Goal: Task Accomplishment & Management: Use online tool/utility

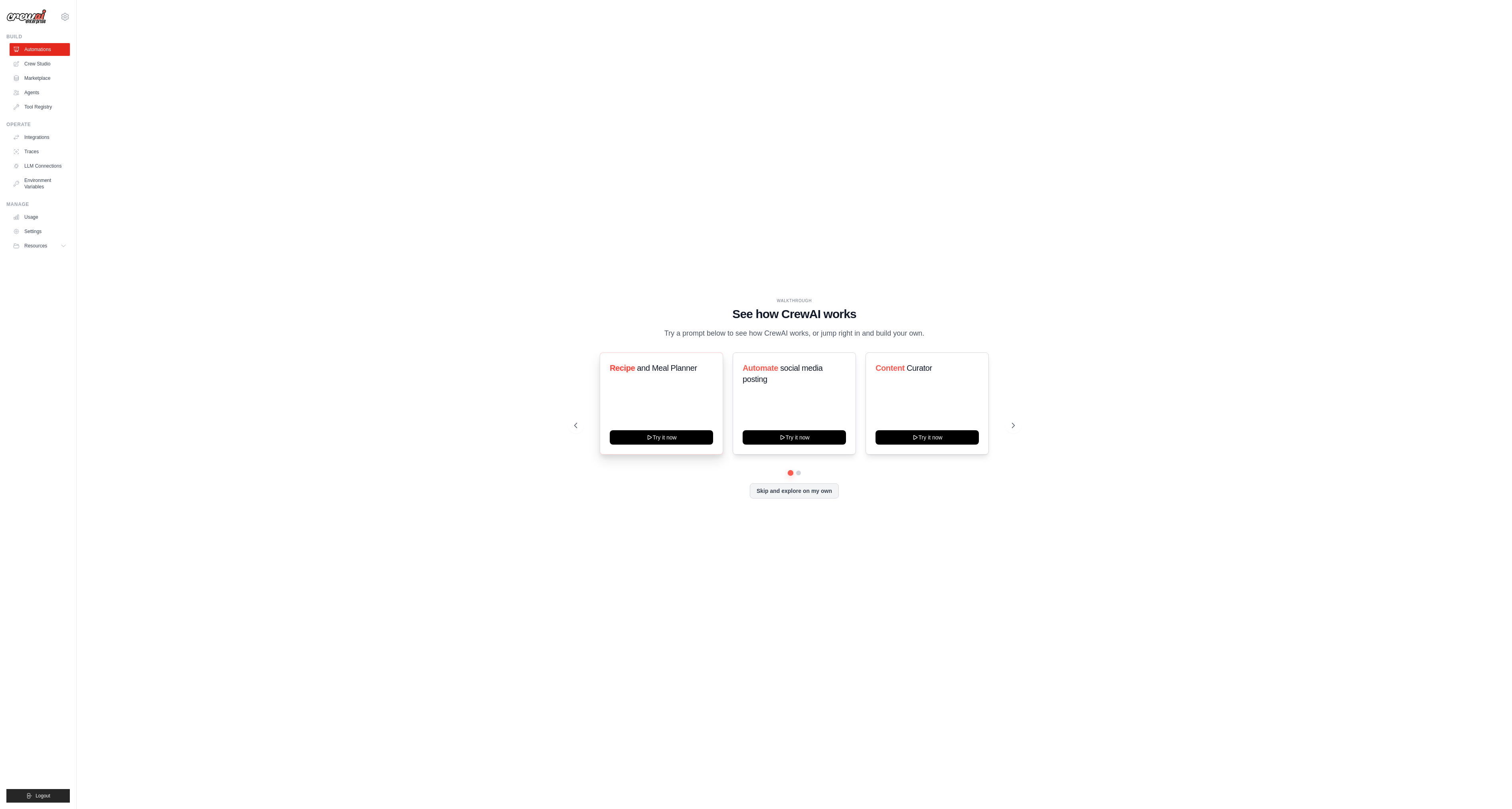
click at [649, 376] on div "Recipe and Meal Planner" at bounding box center [661, 371] width 103 height 18
click at [644, 303] on div "WALKTHROUGH" at bounding box center [794, 300] width 440 height 6
click at [1013, 428] on icon at bounding box center [1013, 425] width 8 height 8
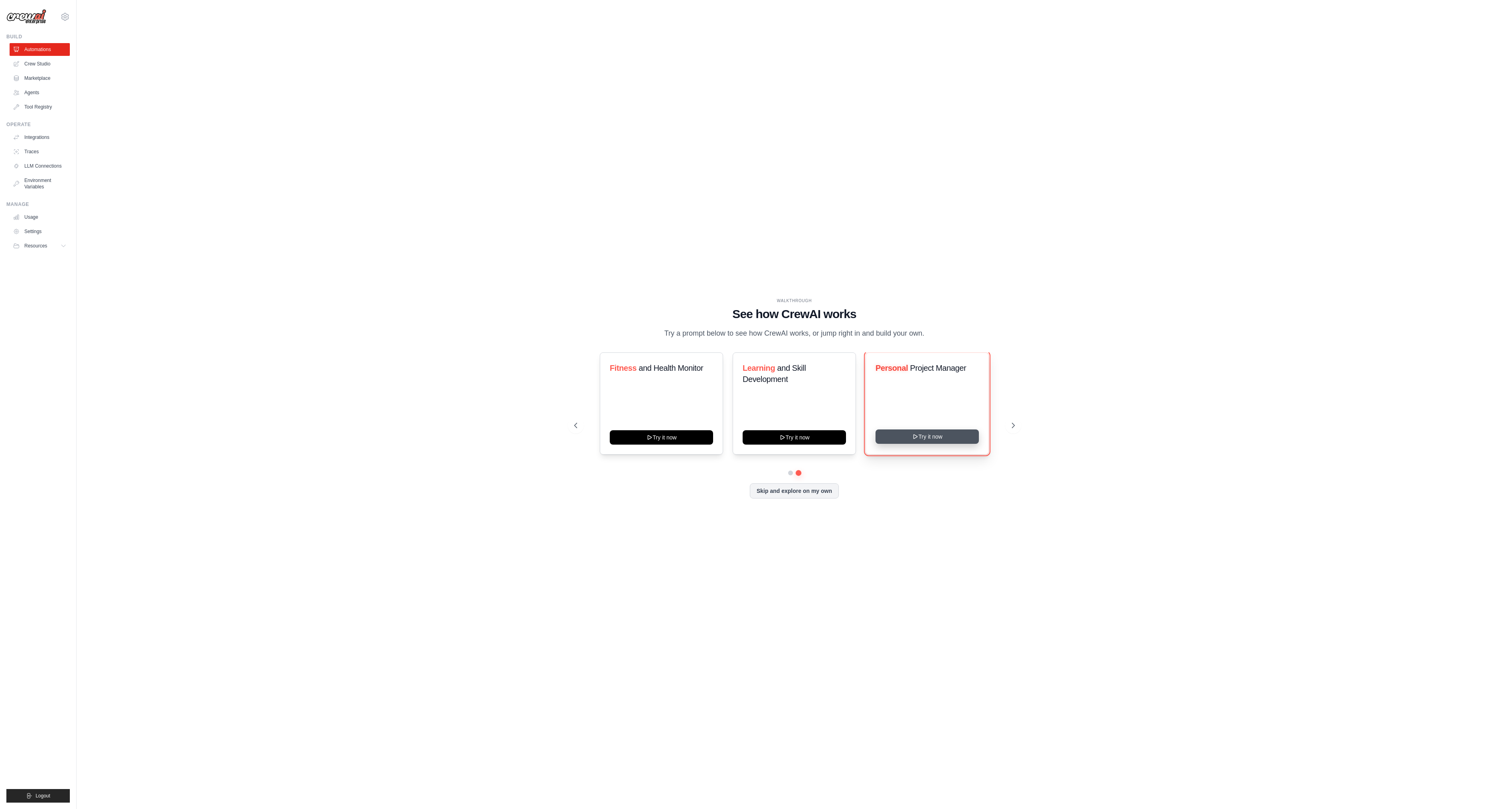
click at [932, 434] on button "Try it now" at bounding box center [927, 436] width 103 height 15
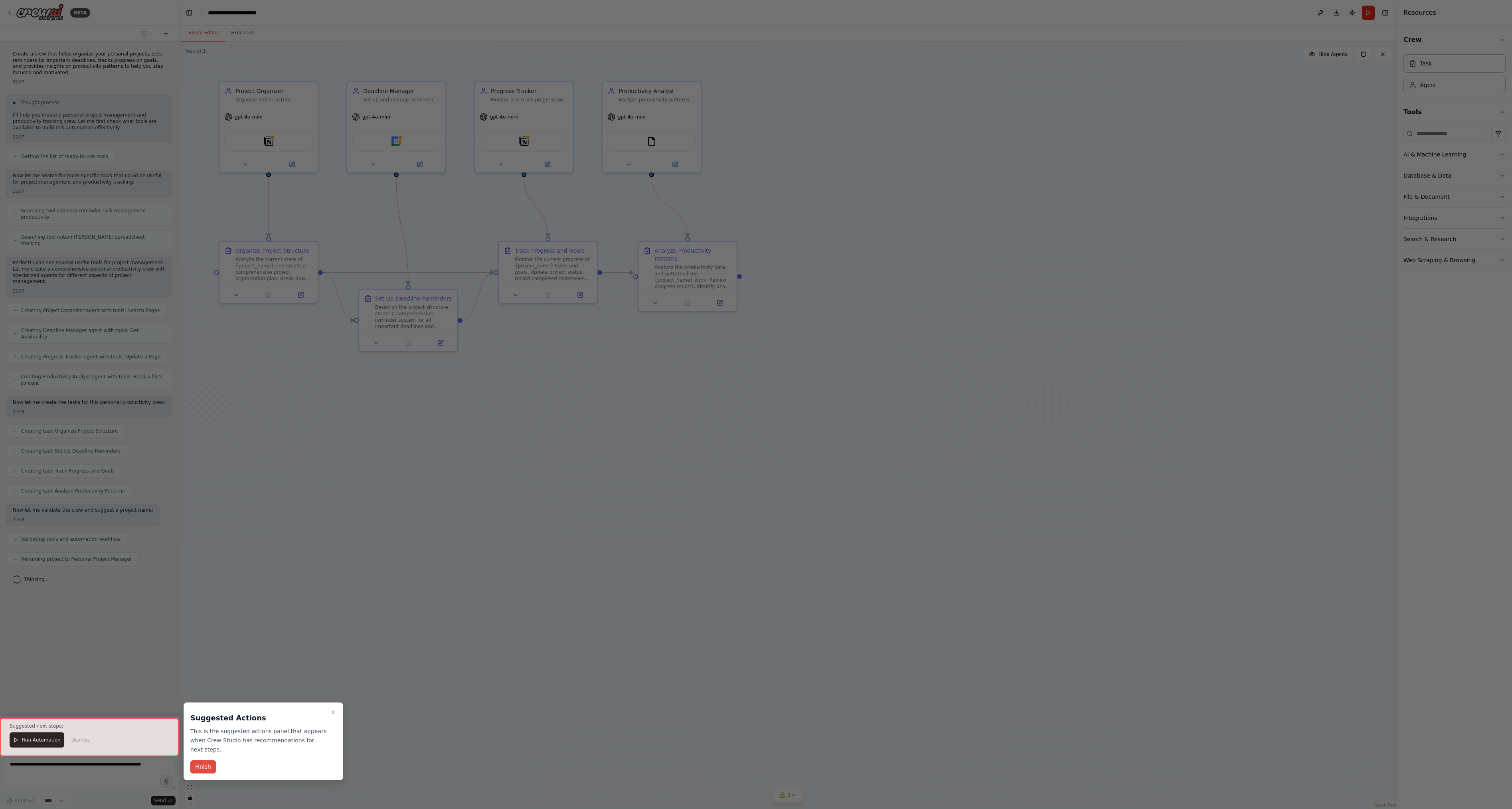
click at [200, 760] on button "Finish" at bounding box center [203, 767] width 25 height 13
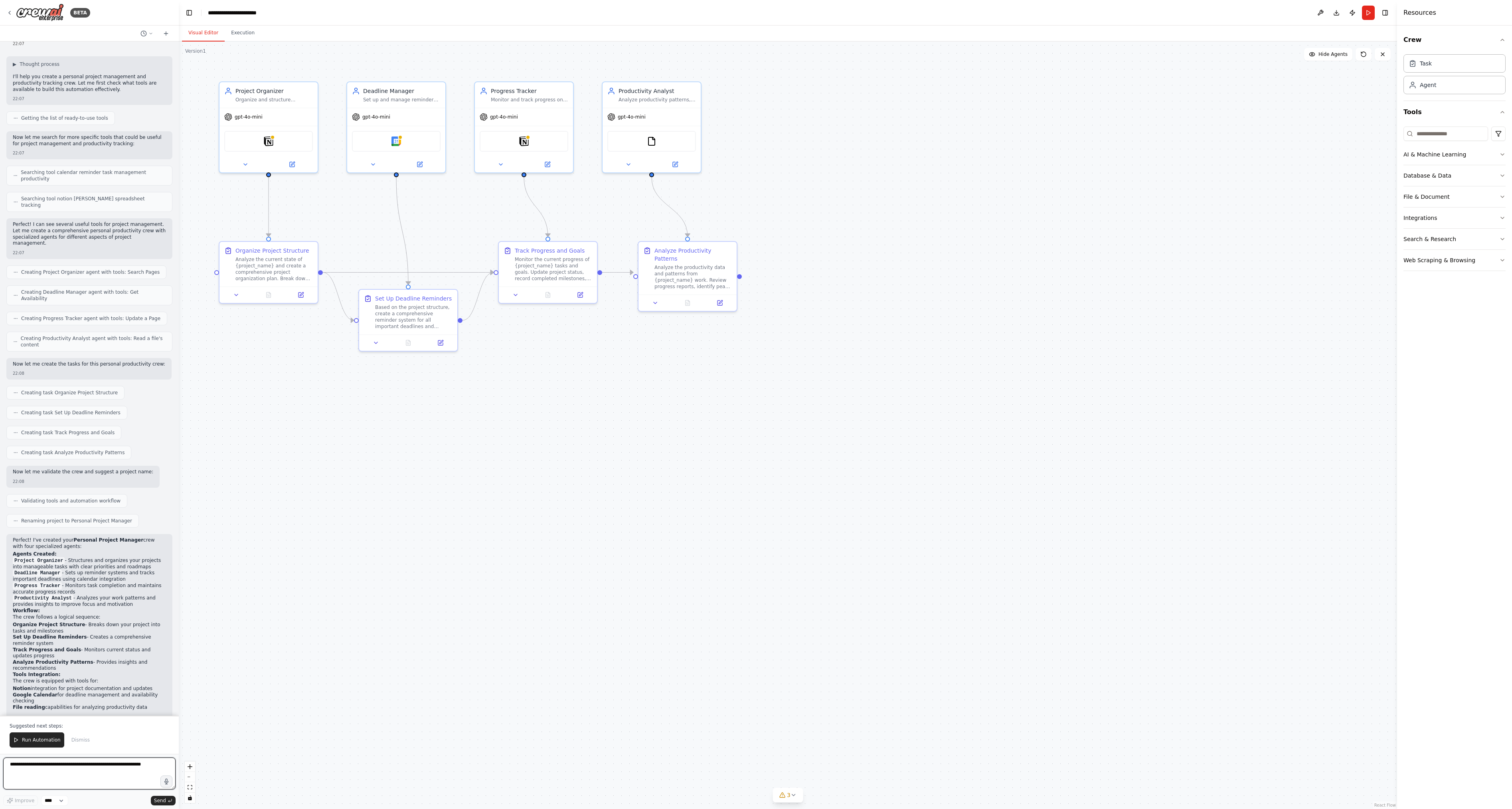
scroll to position [45, 0]
drag, startPoint x: 68, startPoint y: 560, endPoint x: 64, endPoint y: 572, distance: 12.6
click at [64, 572] on div "Perfect! I've created your Personal Project Manager crew with four specialized …" at bounding box center [89, 640] width 153 height 219
click at [62, 640] on li "Track Progress and Goals - Monitors current status and updates progress" at bounding box center [89, 647] width 153 height 13
drag, startPoint x: 65, startPoint y: 635, endPoint x: 66, endPoint y: 646, distance: 11.0
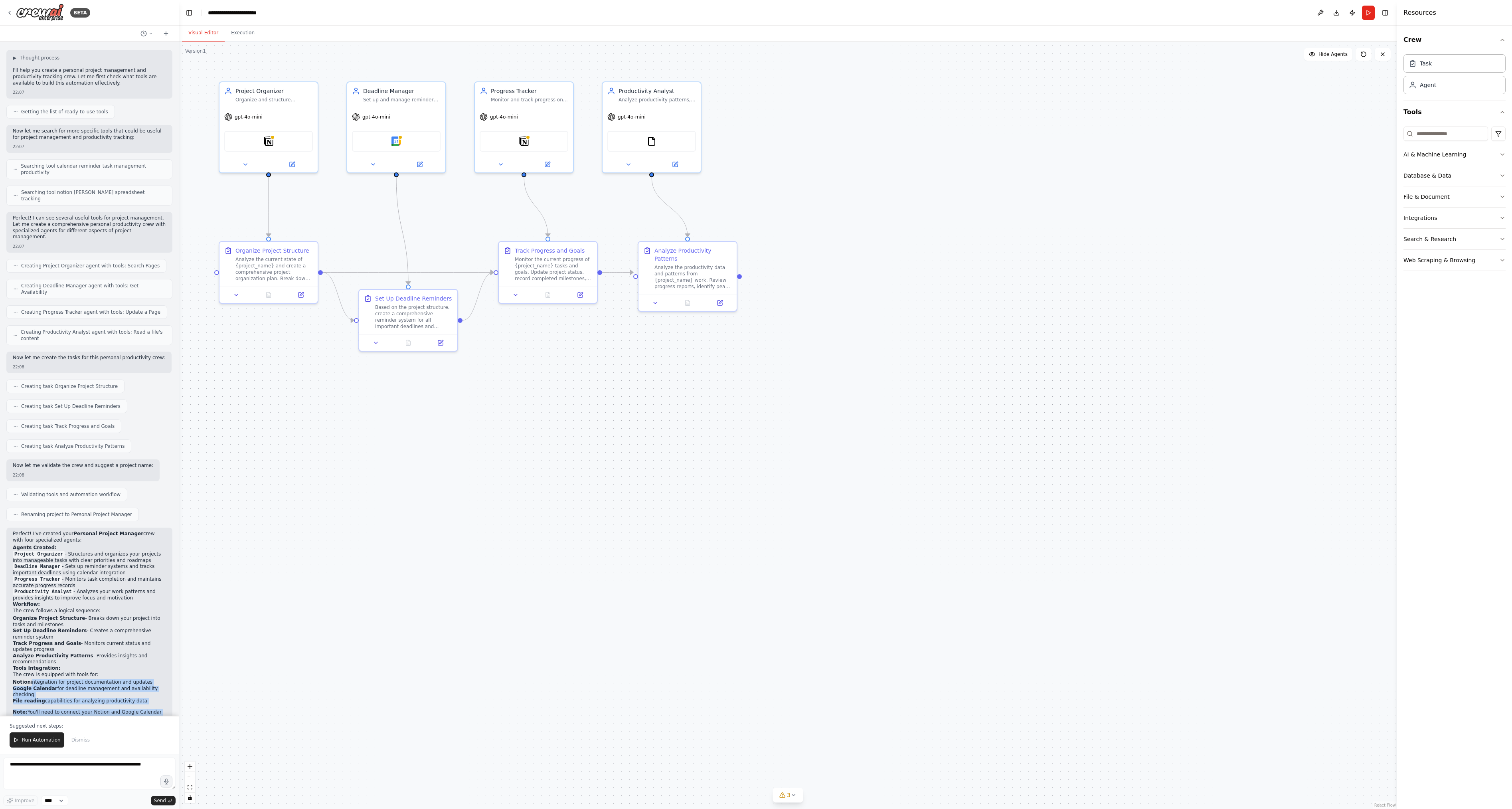
drag, startPoint x: 30, startPoint y: 644, endPoint x: 136, endPoint y: 682, distance: 112.6
click at [136, 682] on div "Perfect! I've created your Personal Project Manager crew with four specialized …" at bounding box center [89, 640] width 153 height 219
click at [125, 729] on p "The automation is ready to help you stay organized, meet deadlines, and optimiz…" at bounding box center [89, 739] width 153 height 19
